Goal: Information Seeking & Learning: Learn about a topic

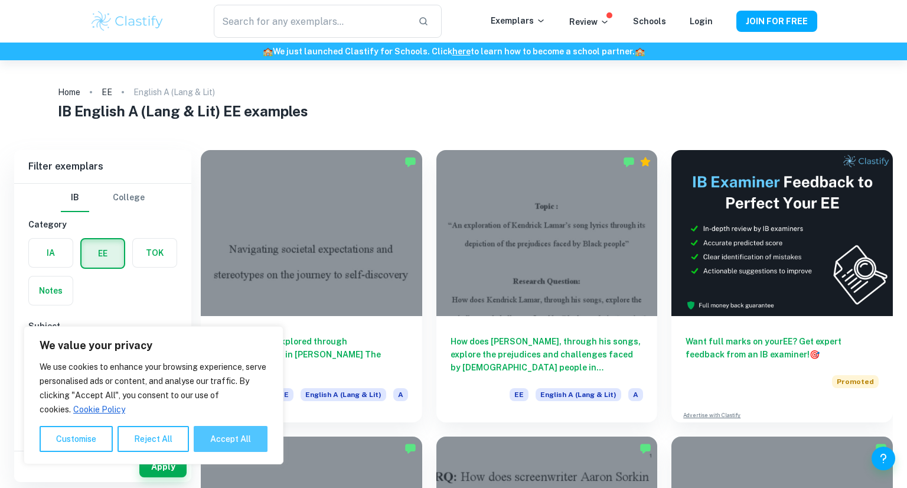
click at [250, 439] on button "Accept All" at bounding box center [231, 439] width 74 height 26
checkbox input "true"
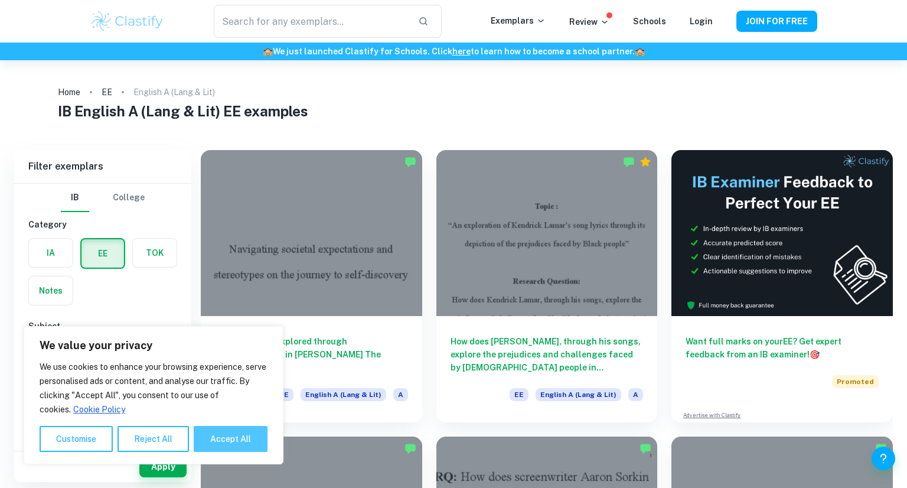
checkbox input "true"
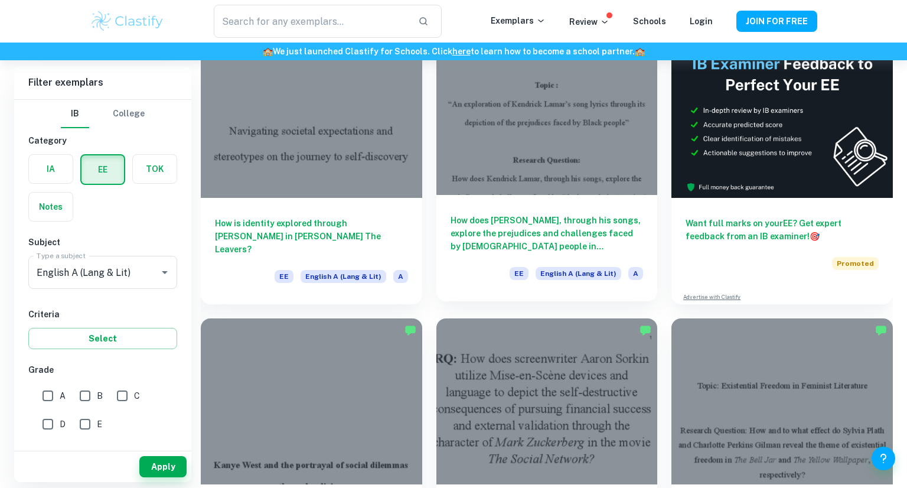
scroll to position [118, 0]
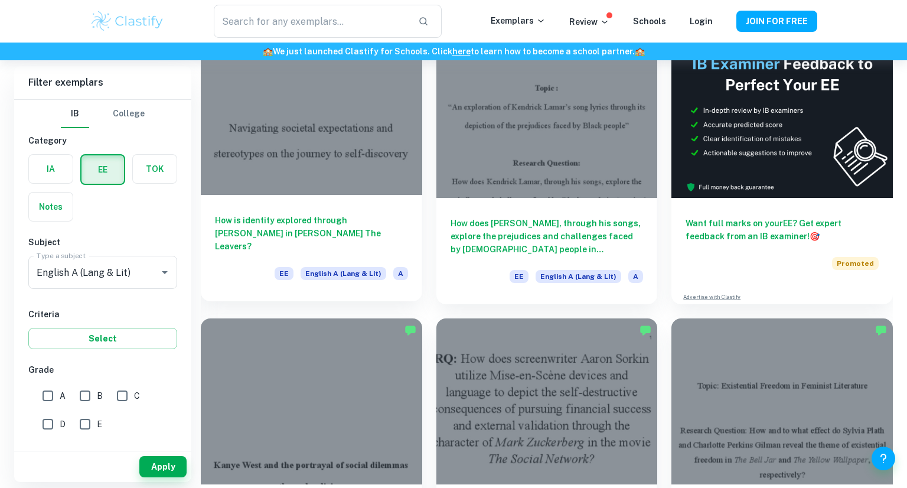
click at [325, 176] on div at bounding box center [311, 112] width 221 height 166
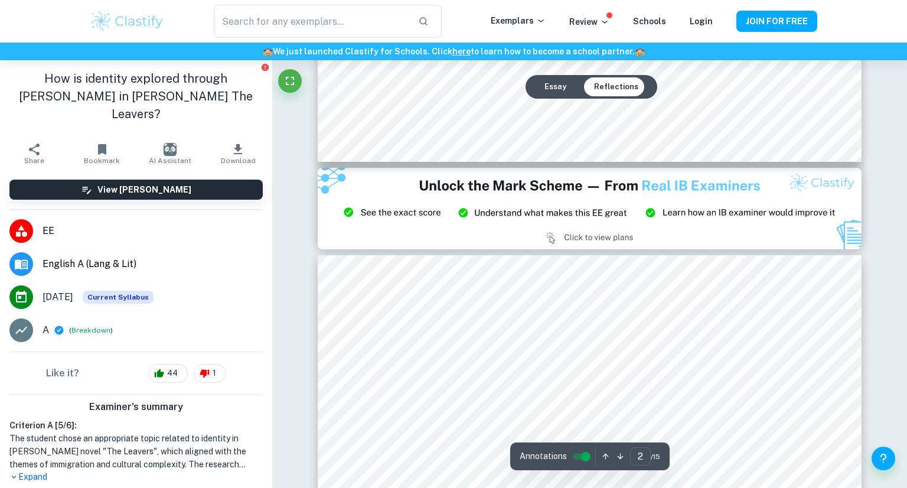
type input "3"
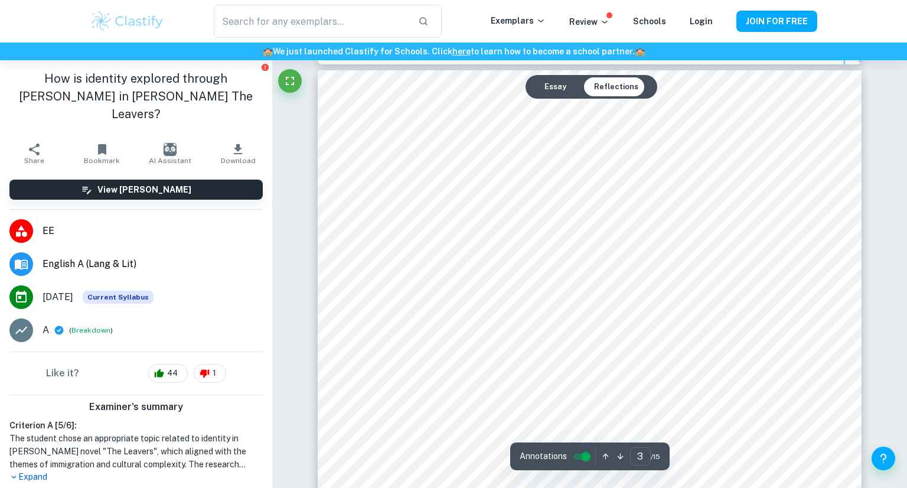
scroll to position [1722, 0]
